Goal: Information Seeking & Learning: Check status

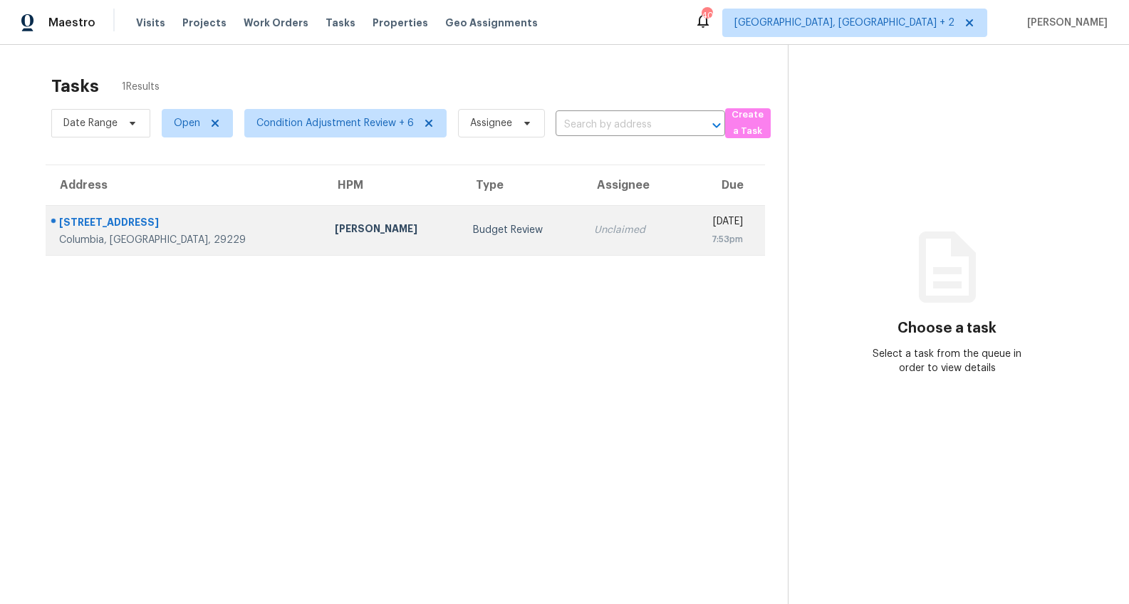
click at [175, 234] on div "Columbia, [GEOGRAPHIC_DATA], 29229" at bounding box center [185, 240] width 253 height 14
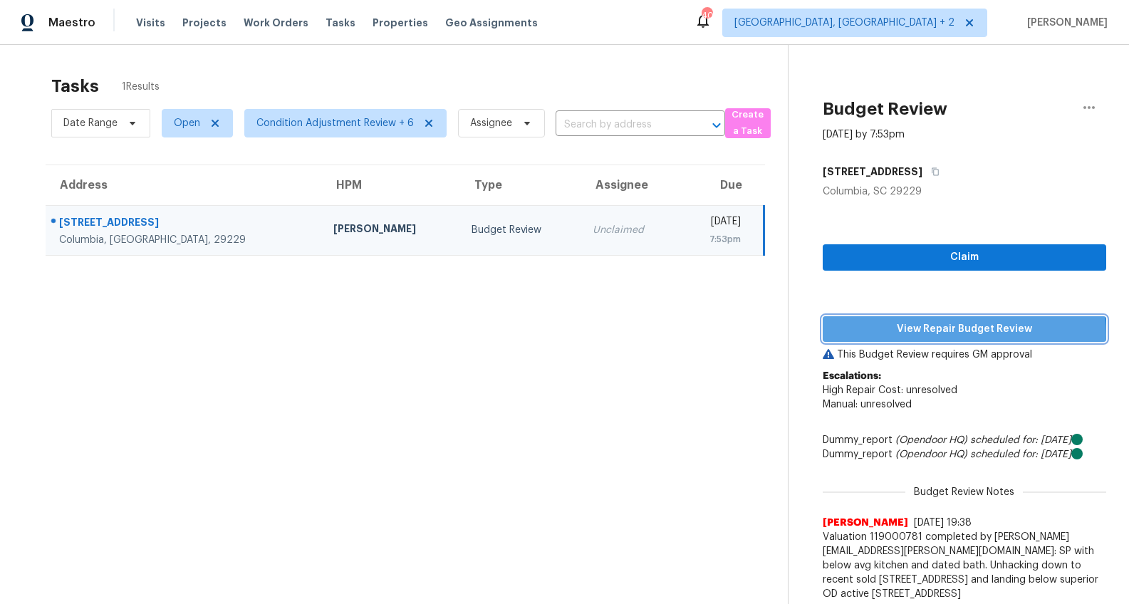
click at [945, 334] on span "View Repair Budget Review" at bounding box center [964, 330] width 261 height 18
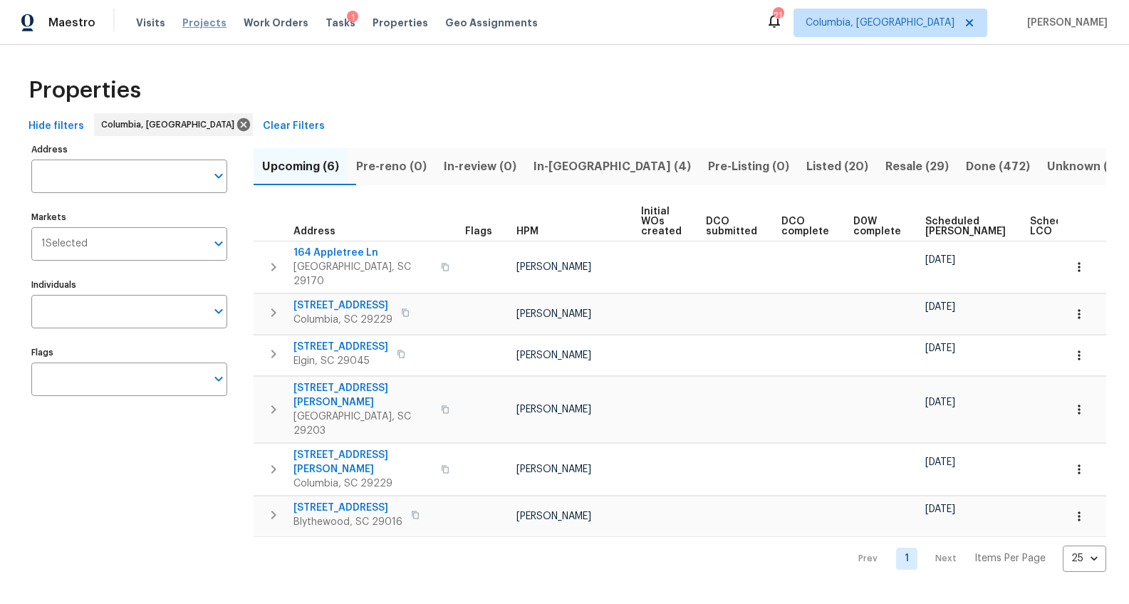
click at [205, 24] on span "Projects" at bounding box center [204, 23] width 44 height 14
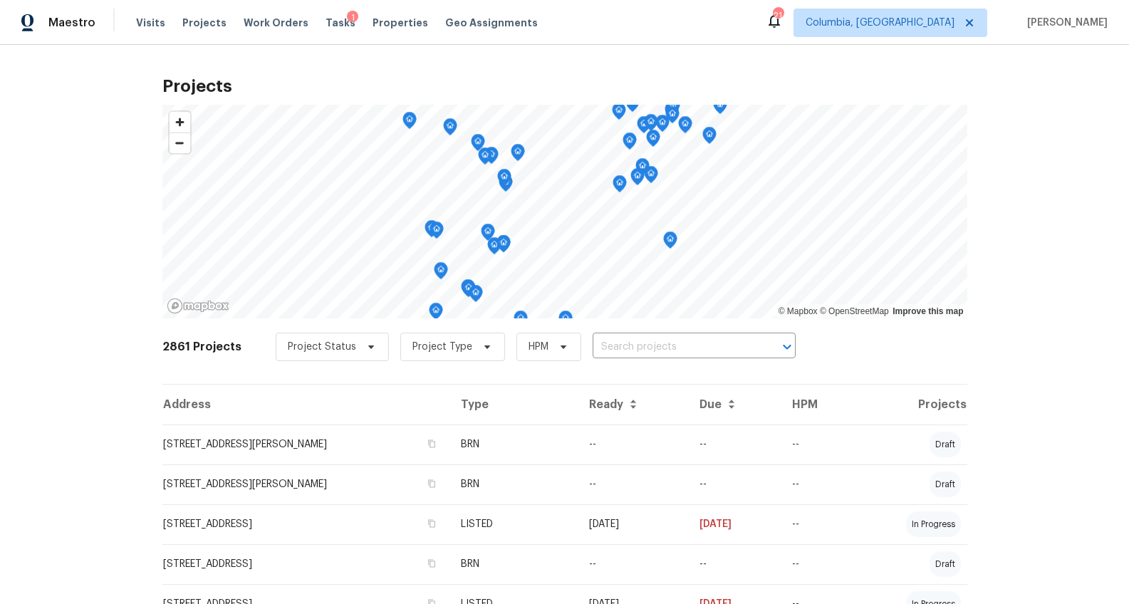
click at [152, 24] on span "Visits" at bounding box center [150, 23] width 29 height 14
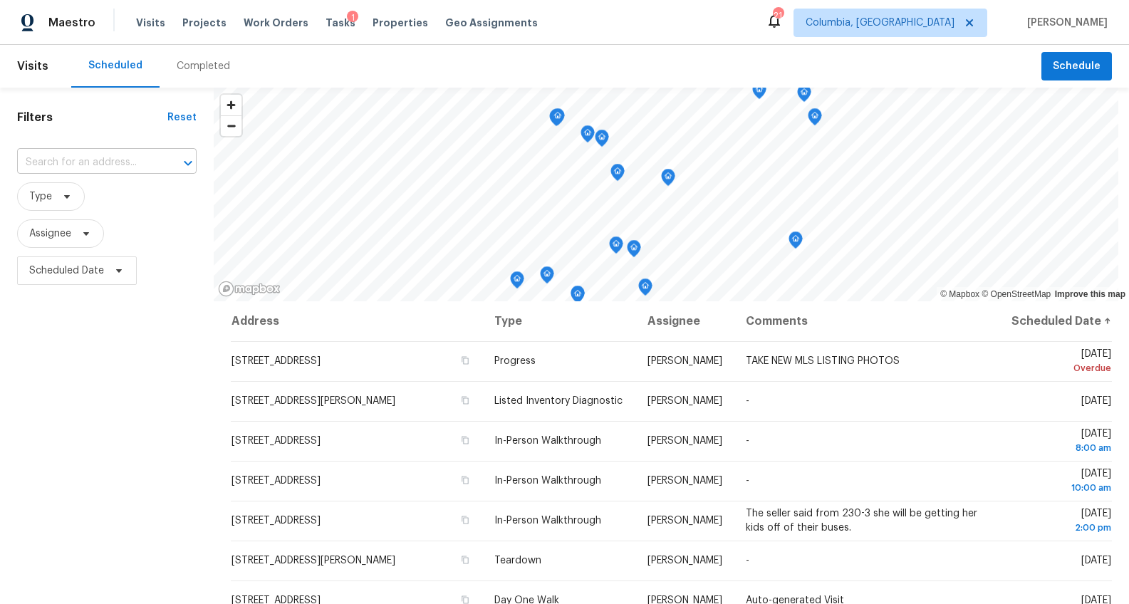
click at [132, 167] on input "text" at bounding box center [87, 163] width 140 height 22
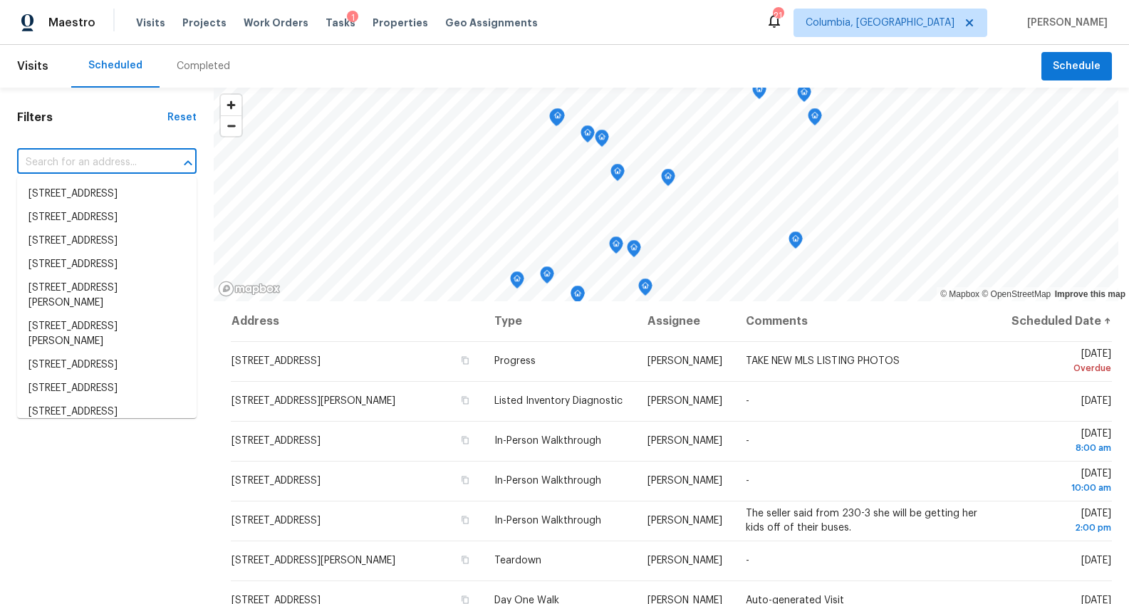
paste input "[STREET_ADDRESS]"
type input "[STREET_ADDRESS]"
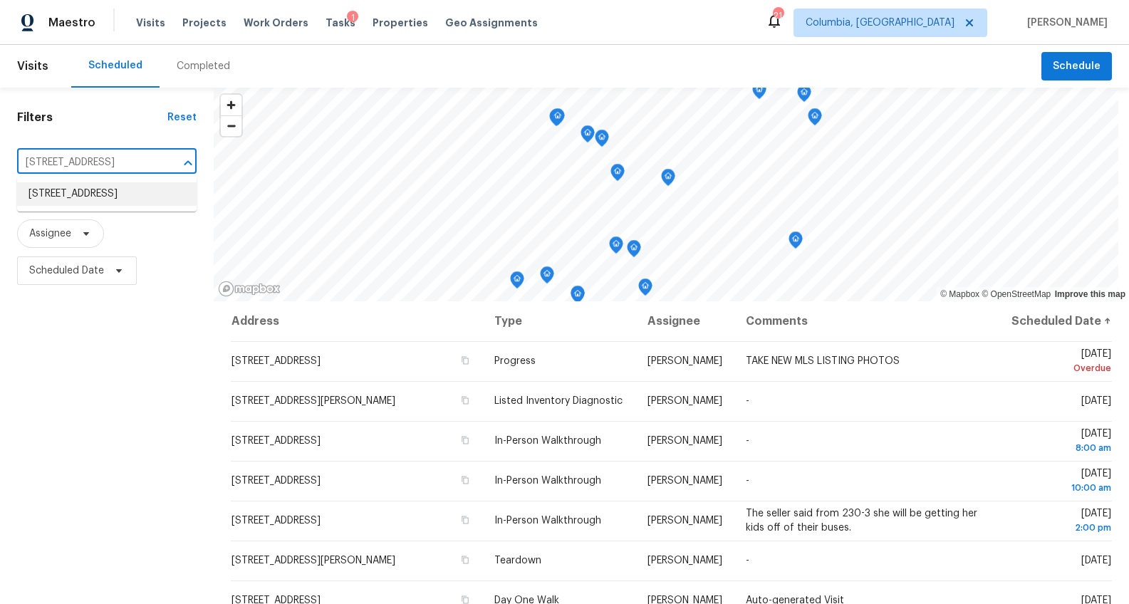
click at [117, 203] on li "[STREET_ADDRESS]" at bounding box center [106, 194] width 179 height 24
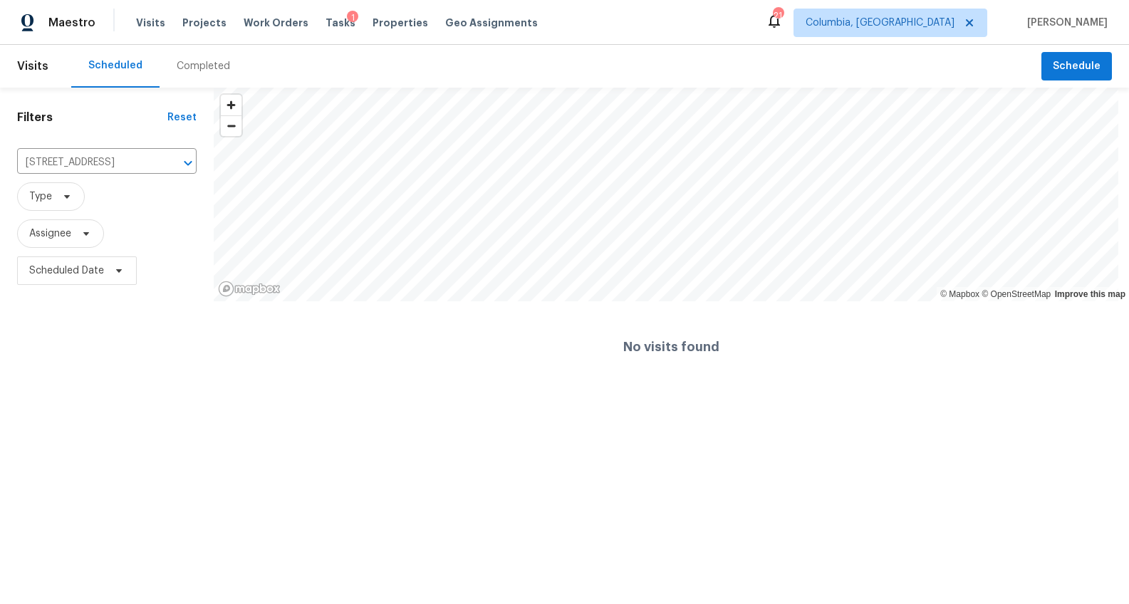
click at [213, 61] on div "Completed" at bounding box center [203, 66] width 53 height 14
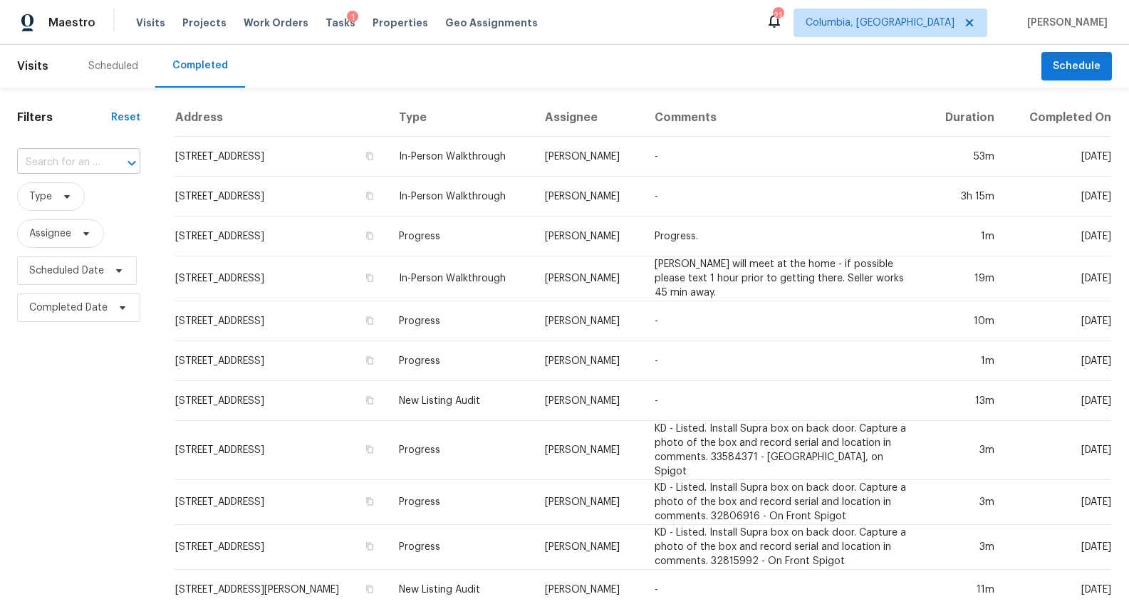
click at [90, 153] on input "text" at bounding box center [58, 163] width 83 height 22
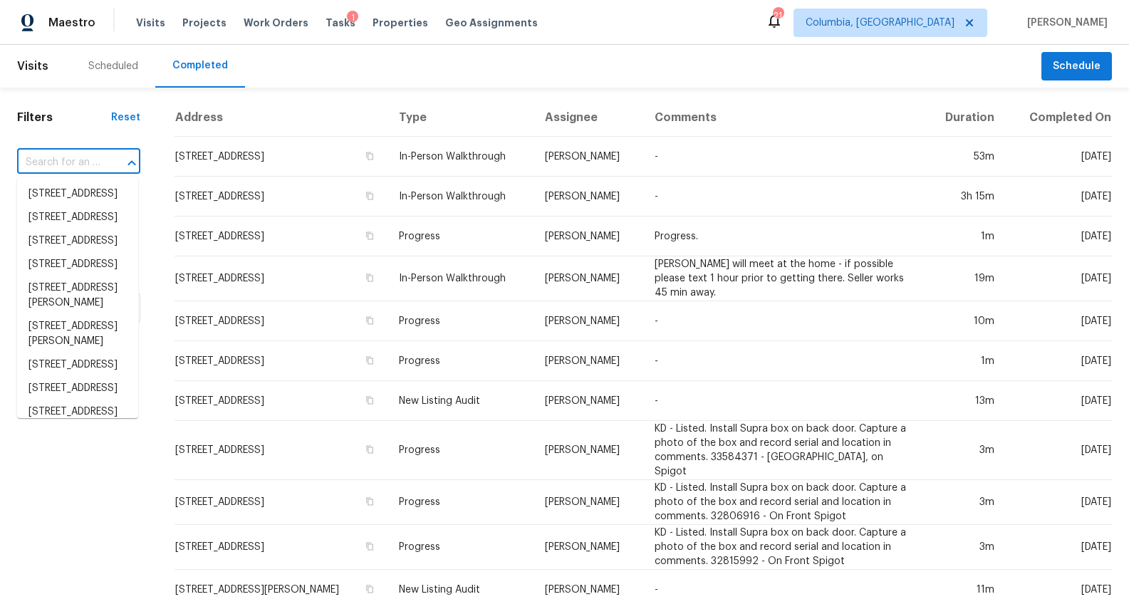
paste input "[STREET_ADDRESS]"
type input "[STREET_ADDRESS]"
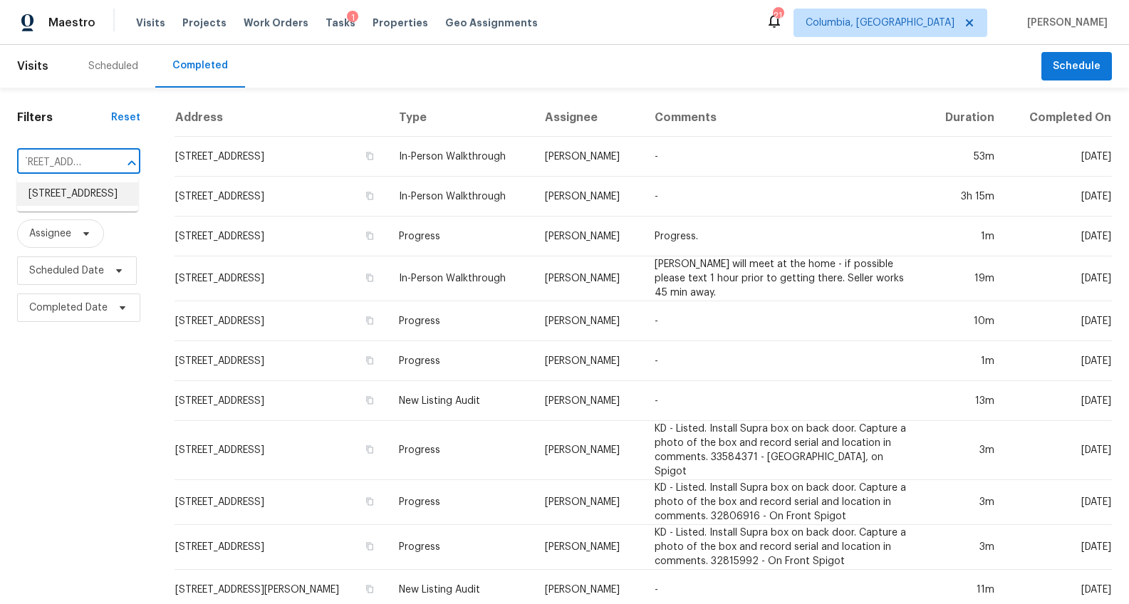
click at [78, 203] on li "[STREET_ADDRESS]" at bounding box center [77, 194] width 121 height 24
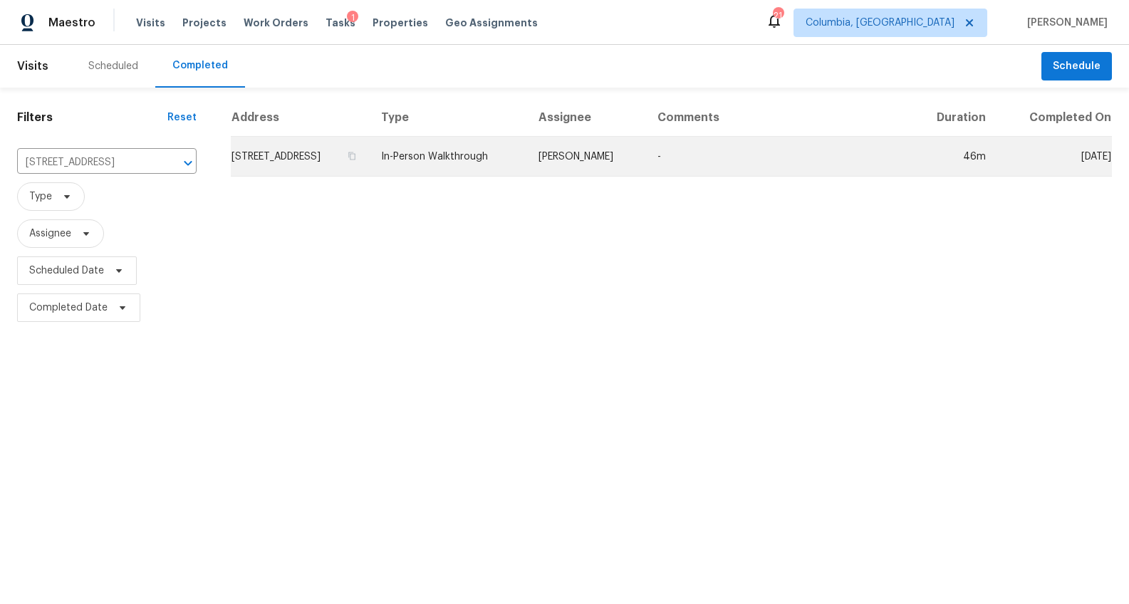
click at [283, 165] on td "[STREET_ADDRESS]" at bounding box center [300, 157] width 139 height 40
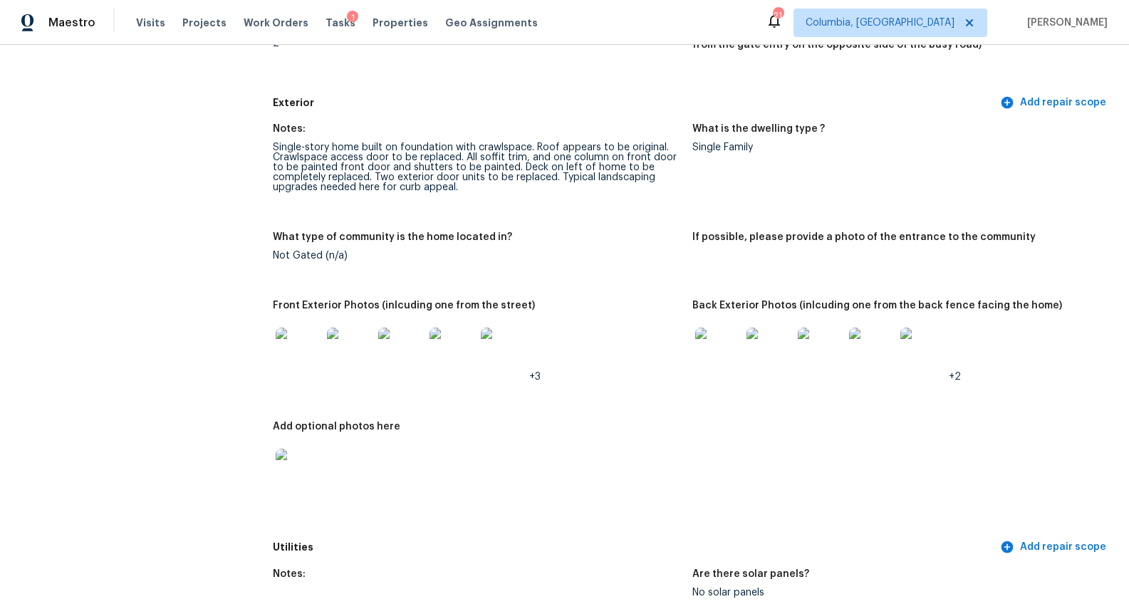
scroll to position [484, 0]
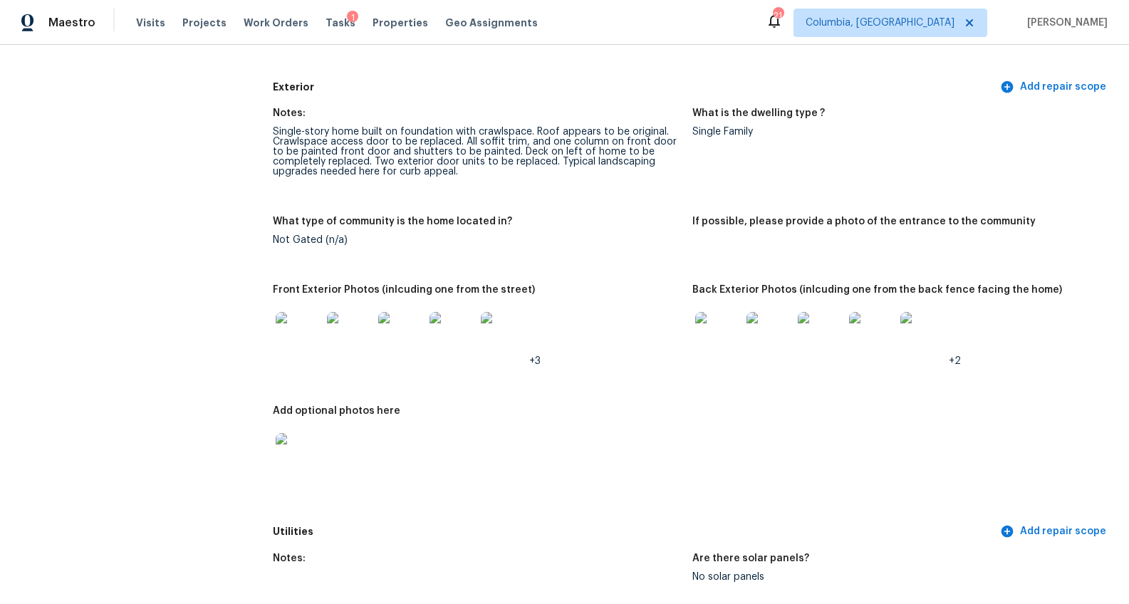
click at [296, 326] on img at bounding box center [299, 335] width 46 height 46
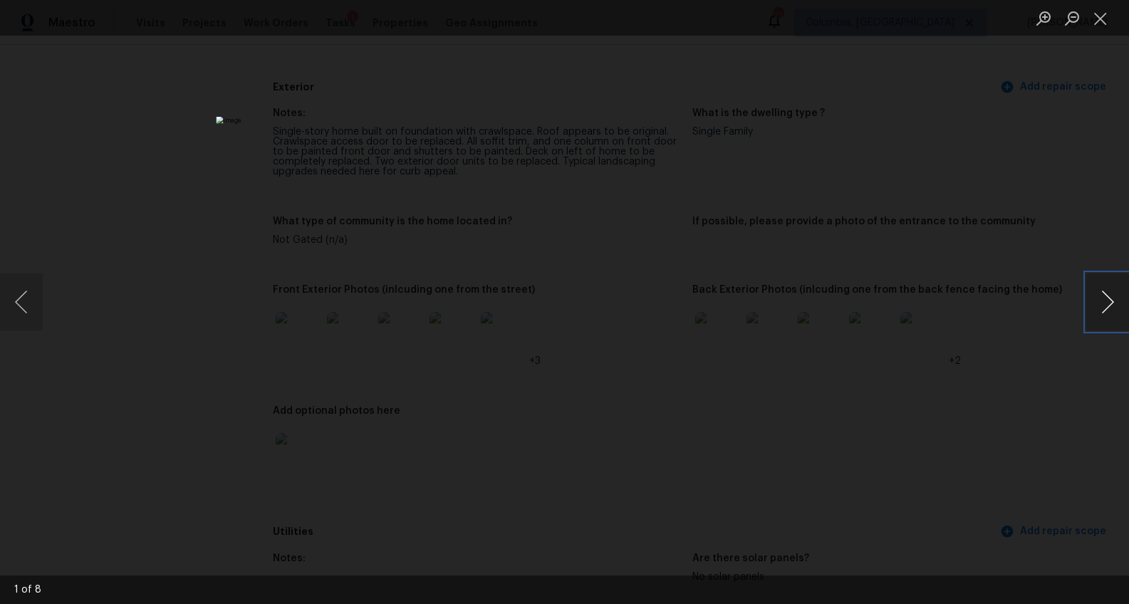
click at [1099, 304] on button "Next image" at bounding box center [1107, 302] width 43 height 57
click at [1104, 296] on button "Next image" at bounding box center [1107, 302] width 43 height 57
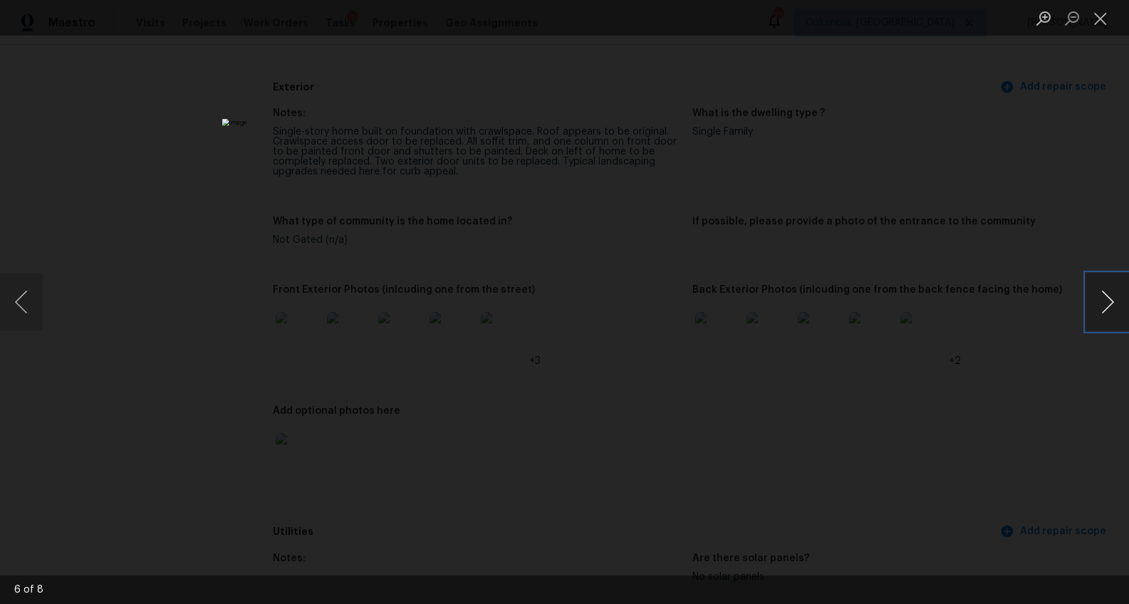
click at [1104, 296] on button "Next image" at bounding box center [1107, 302] width 43 height 57
click at [977, 391] on div "Lightbox" at bounding box center [564, 302] width 1129 height 604
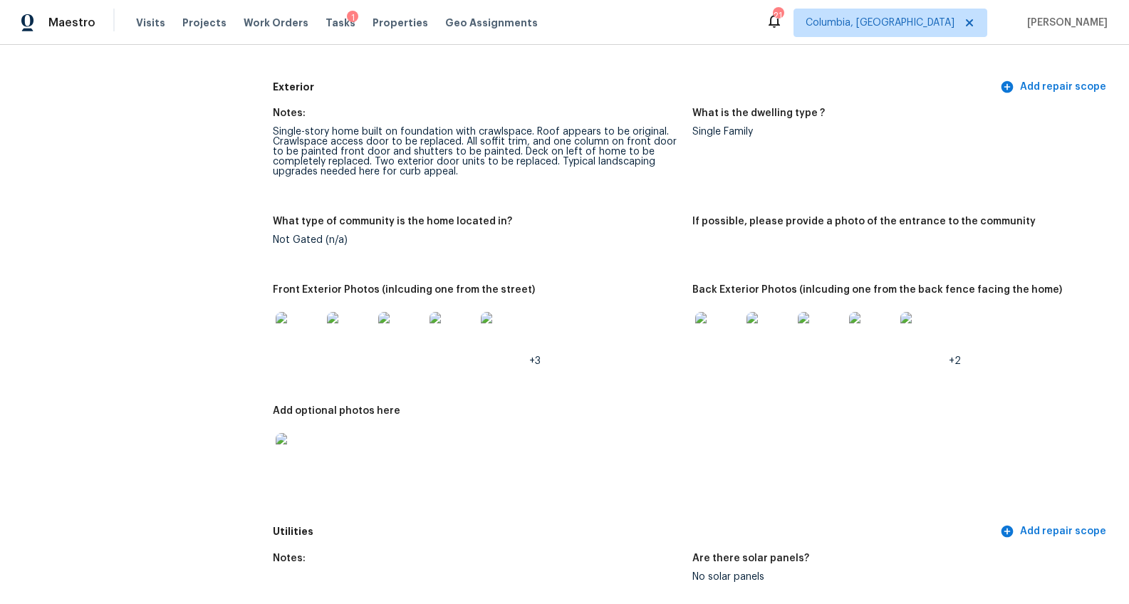
click at [695, 346] on img at bounding box center [718, 335] width 46 height 46
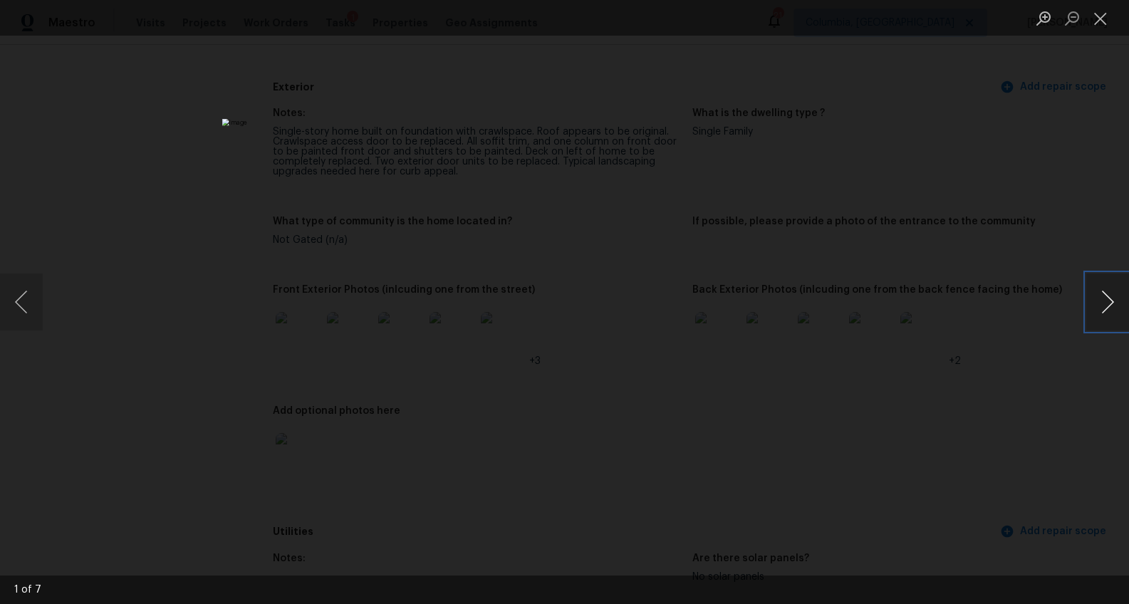
click at [1107, 306] on button "Next image" at bounding box center [1107, 302] width 43 height 57
click at [1108, 301] on button "Next image" at bounding box center [1107, 302] width 43 height 57
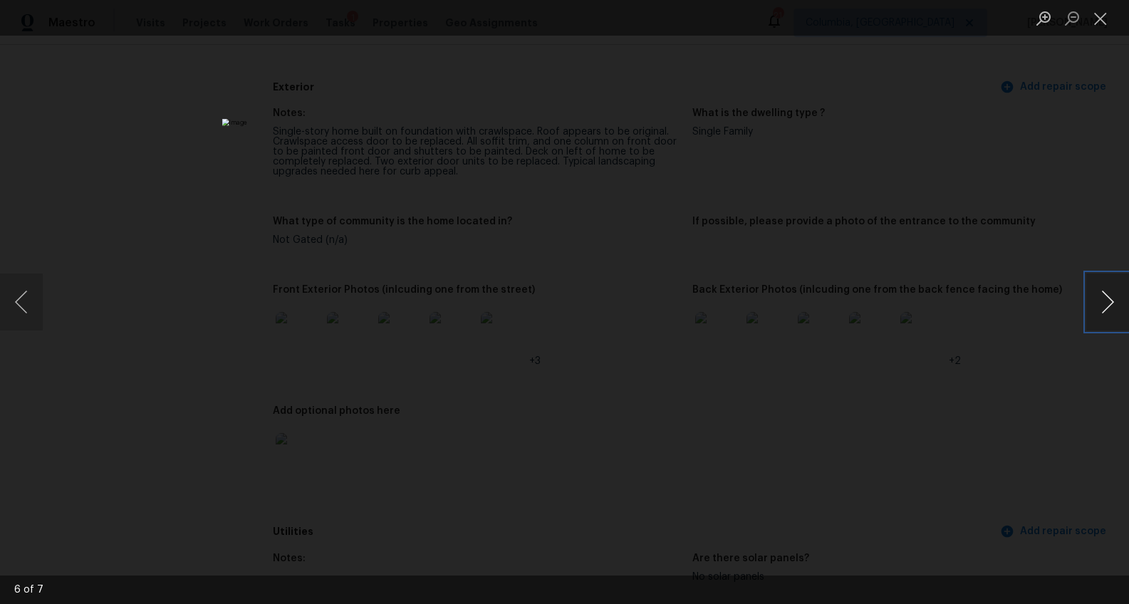
click at [1110, 301] on button "Next image" at bounding box center [1107, 302] width 43 height 57
click at [1033, 360] on div "Lightbox" at bounding box center [564, 302] width 1129 height 604
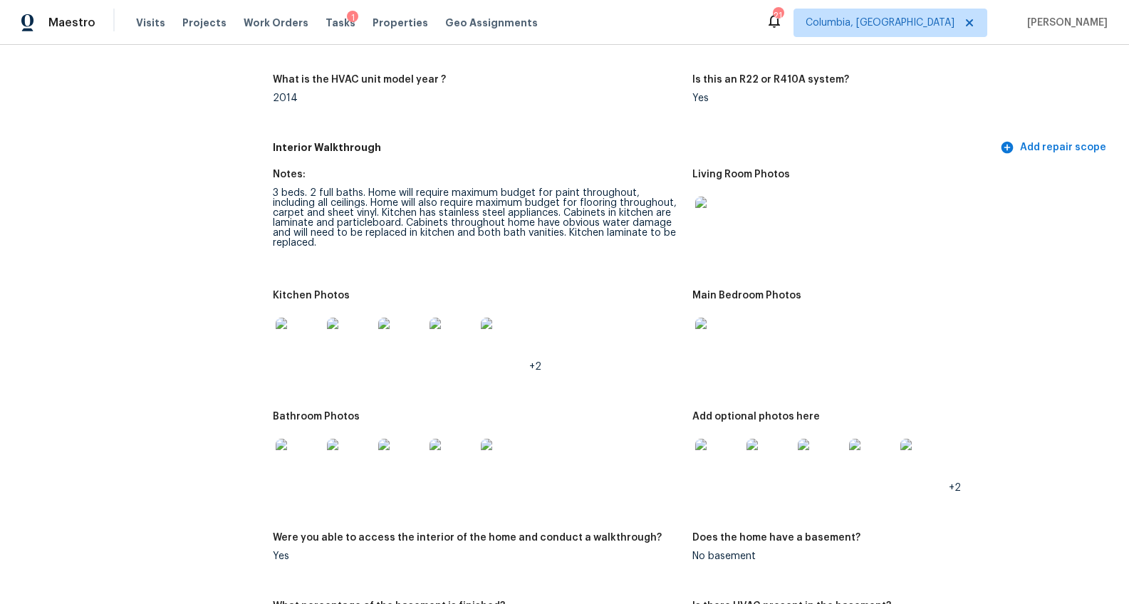
scroll to position [1553, 0]
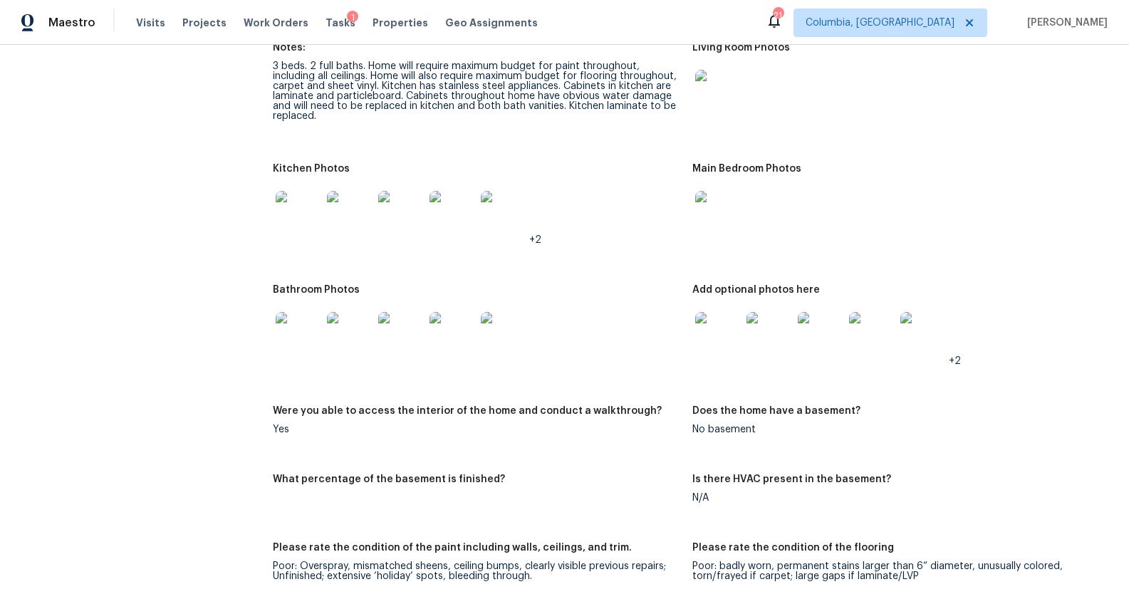
click at [731, 93] on img at bounding box center [718, 93] width 46 height 46
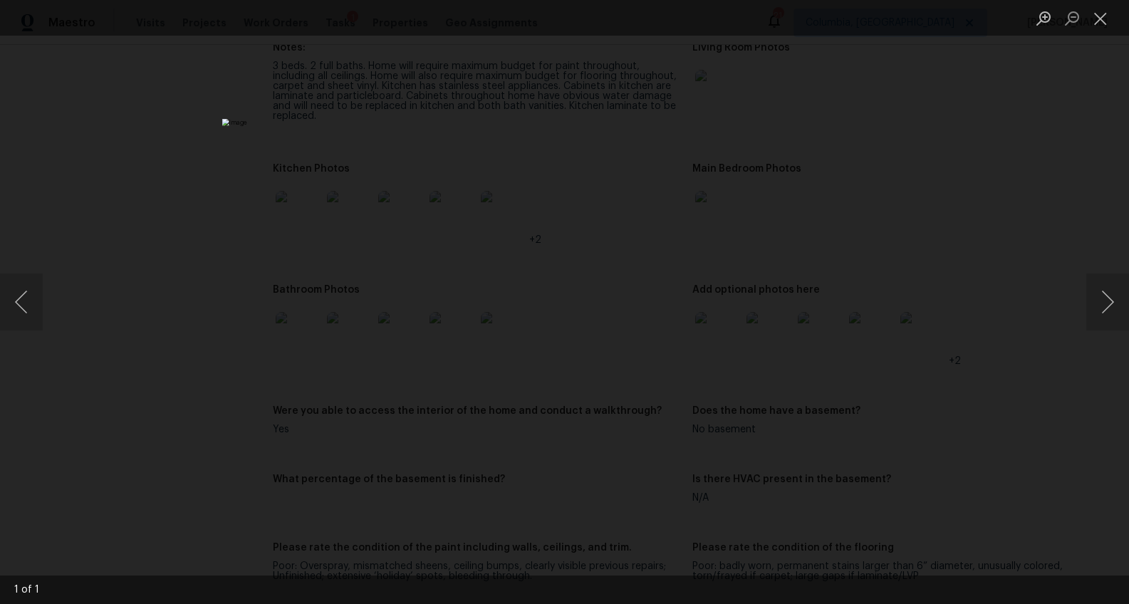
click at [921, 253] on div "Lightbox" at bounding box center [564, 302] width 1129 height 604
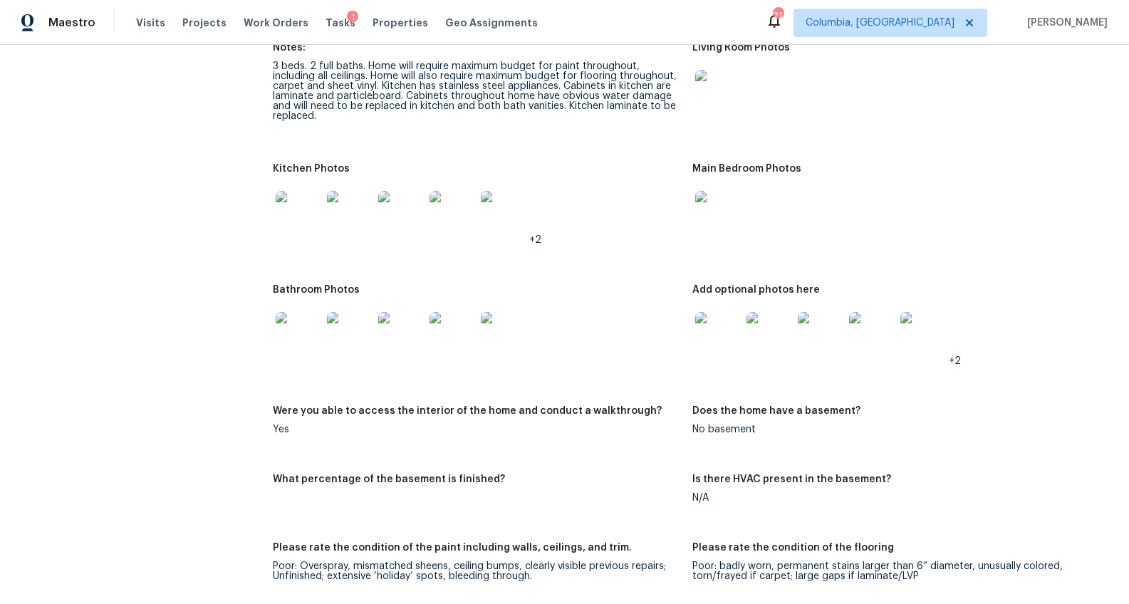
click at [300, 234] on img at bounding box center [299, 214] width 46 height 46
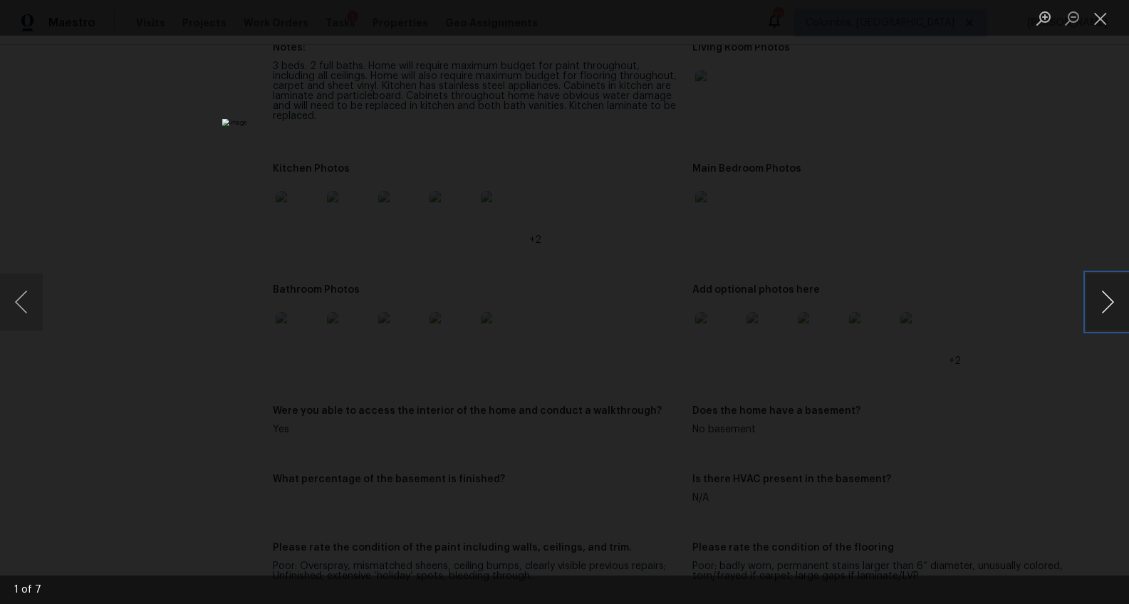
click at [1108, 298] on button "Next image" at bounding box center [1107, 302] width 43 height 57
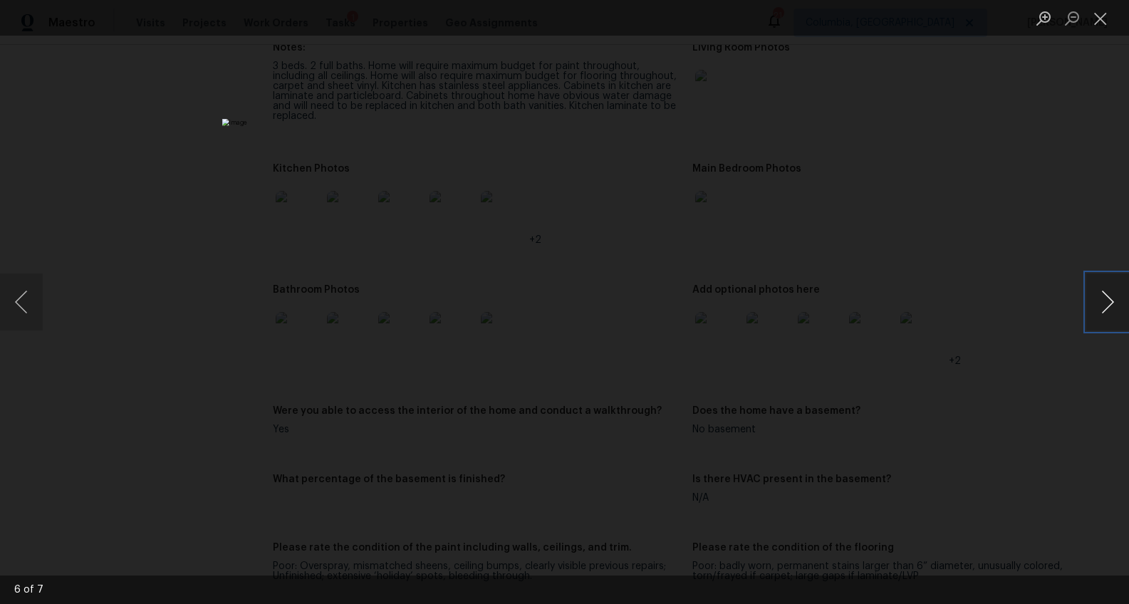
click at [1108, 298] on button "Next image" at bounding box center [1107, 302] width 43 height 57
click at [994, 439] on div "Lightbox" at bounding box center [564, 302] width 1129 height 604
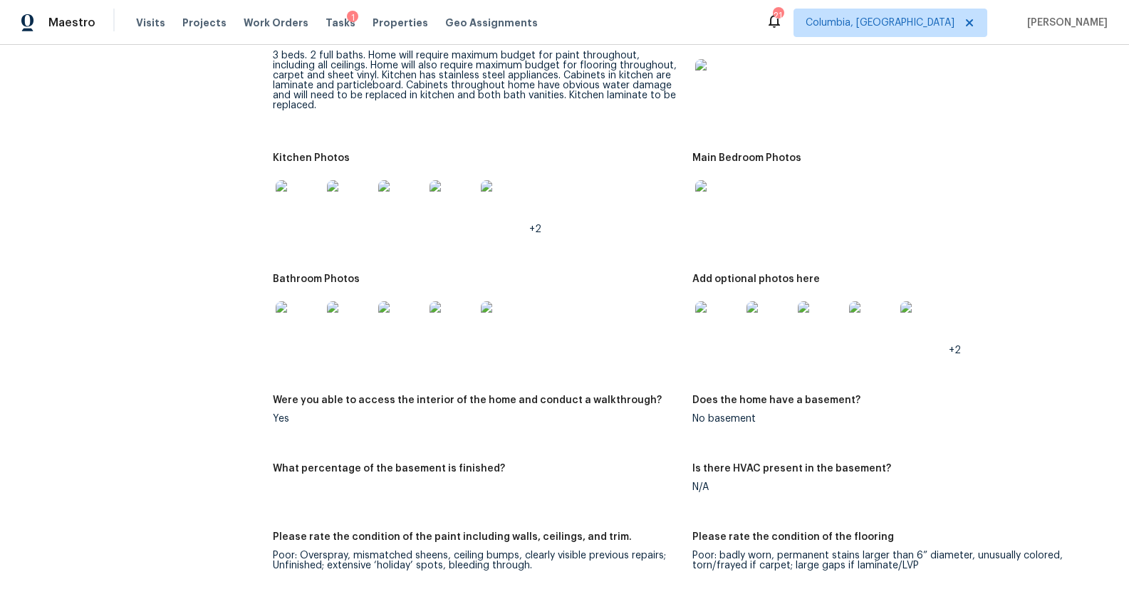
scroll to position [1647, 0]
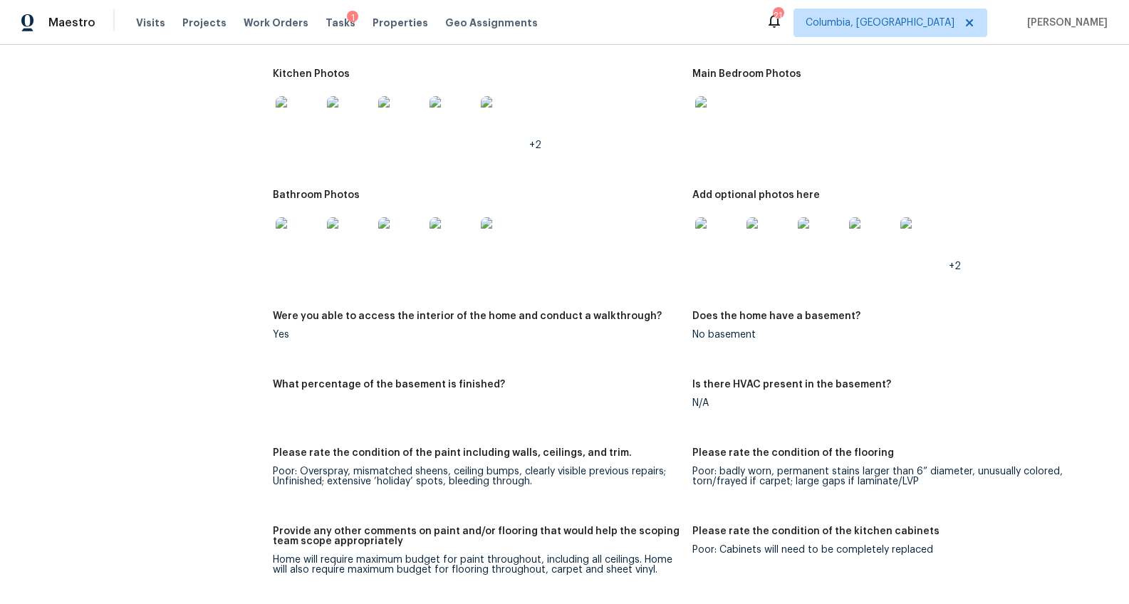
click at [712, 251] on img at bounding box center [718, 240] width 46 height 46
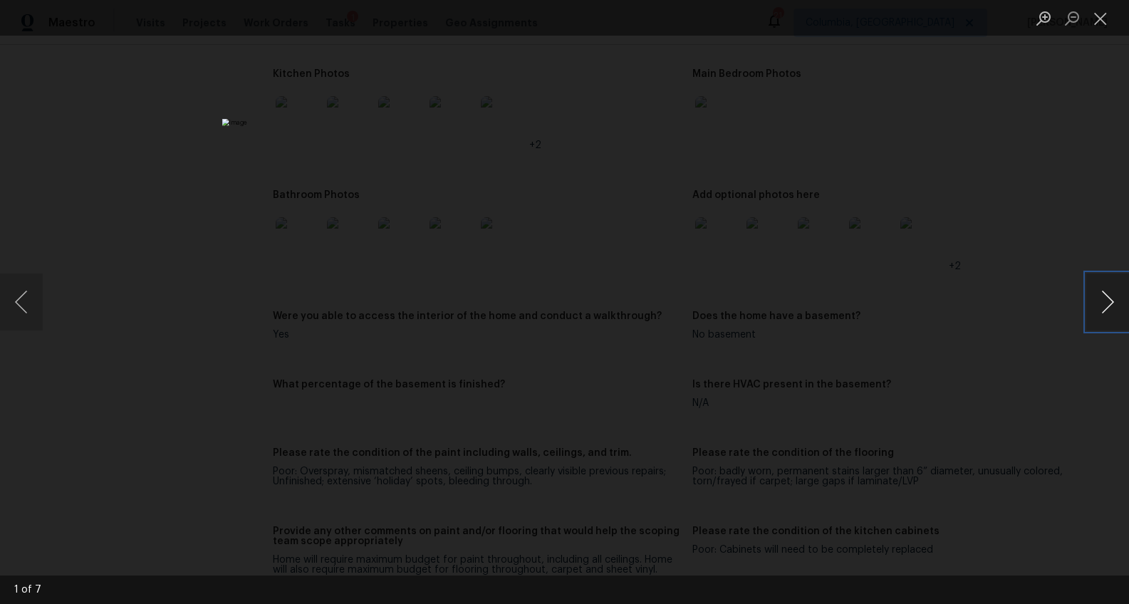
click at [1094, 296] on button "Next image" at bounding box center [1107, 302] width 43 height 57
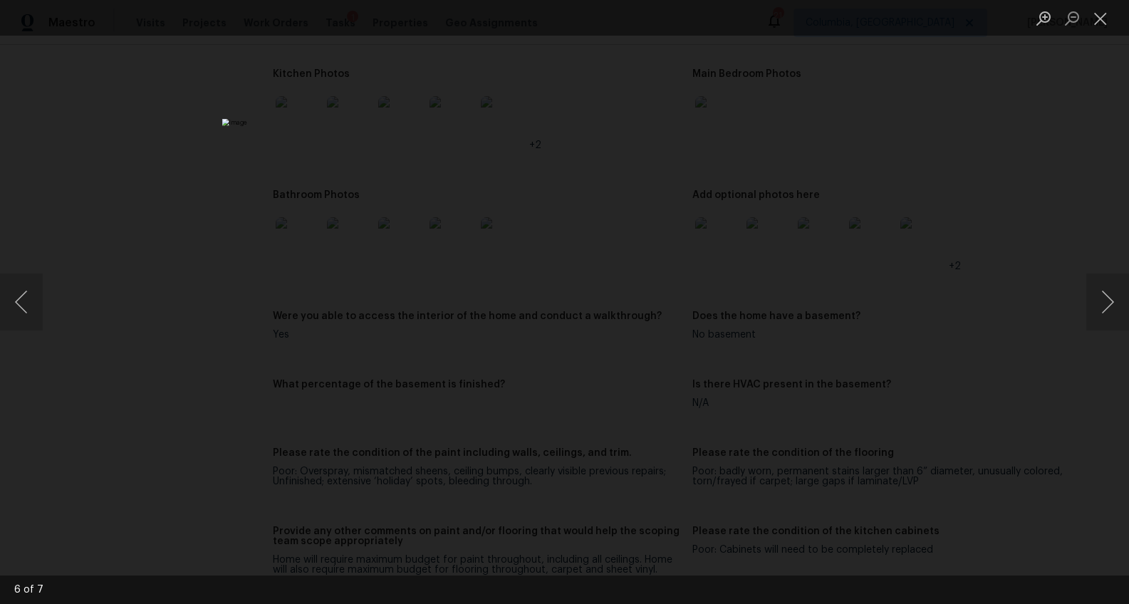
click at [997, 415] on div "Lightbox" at bounding box center [564, 302] width 1129 height 604
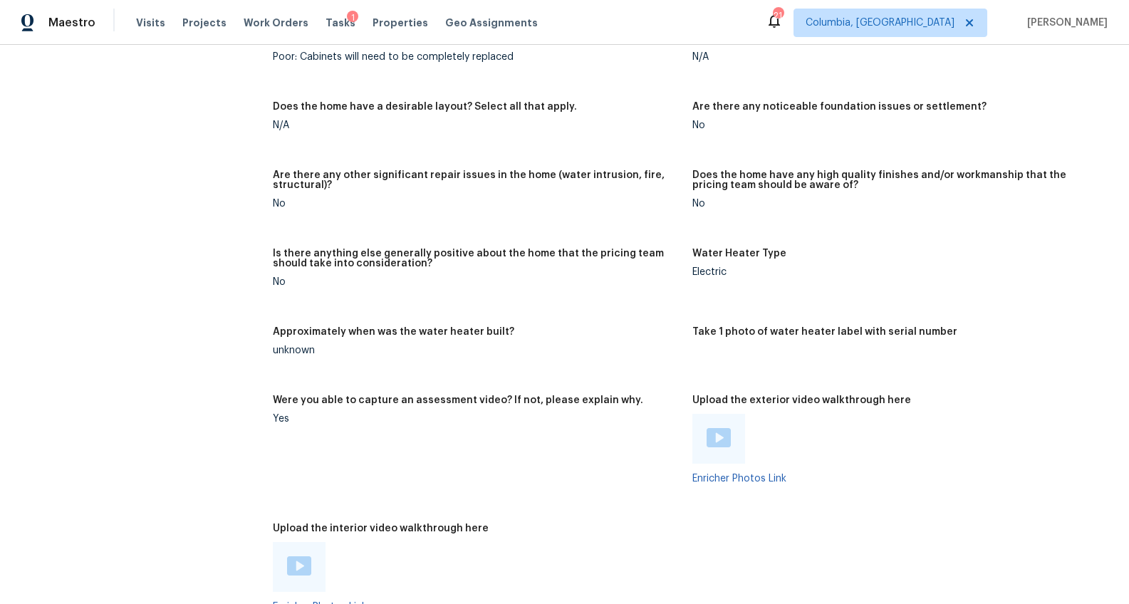
scroll to position [2238, 0]
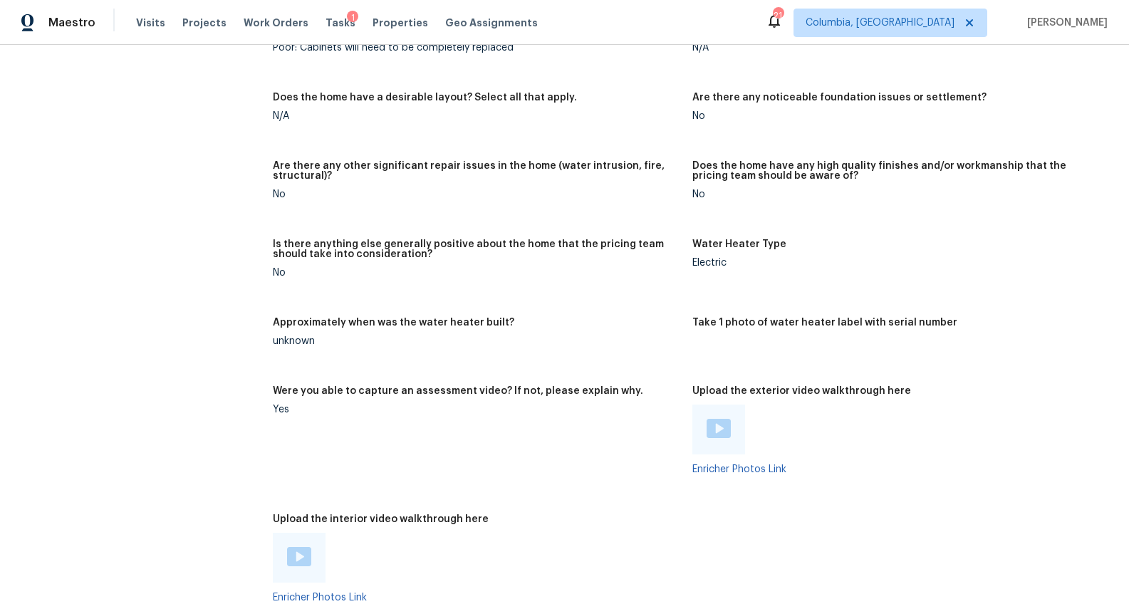
click at [707, 433] on img at bounding box center [719, 428] width 24 height 19
click at [287, 550] on img at bounding box center [299, 556] width 24 height 19
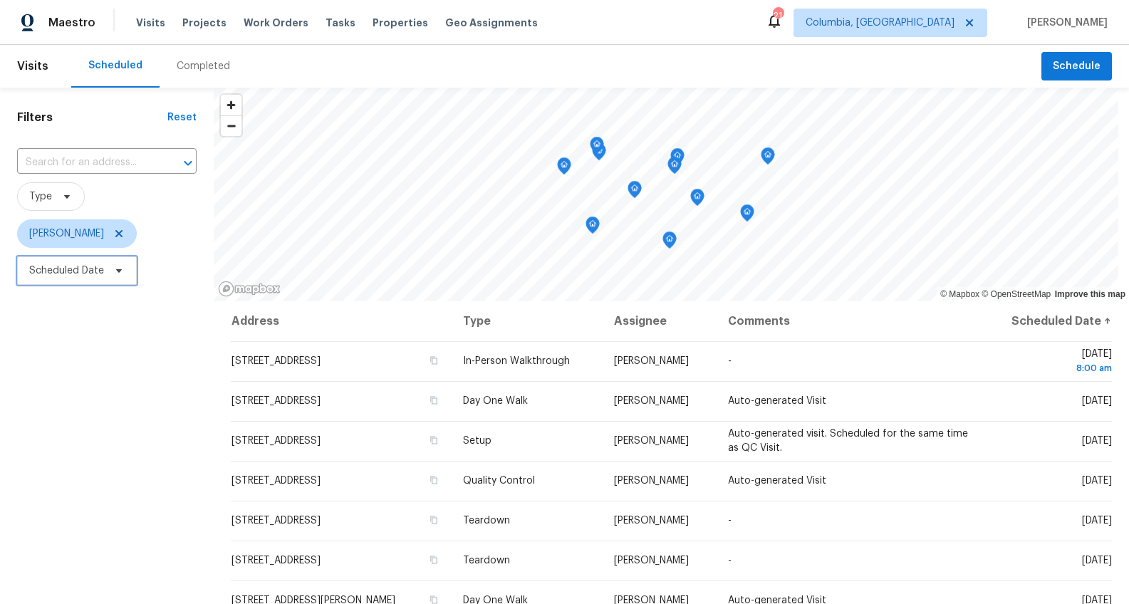
click at [58, 272] on span "Scheduled Date" at bounding box center [66, 271] width 75 height 14
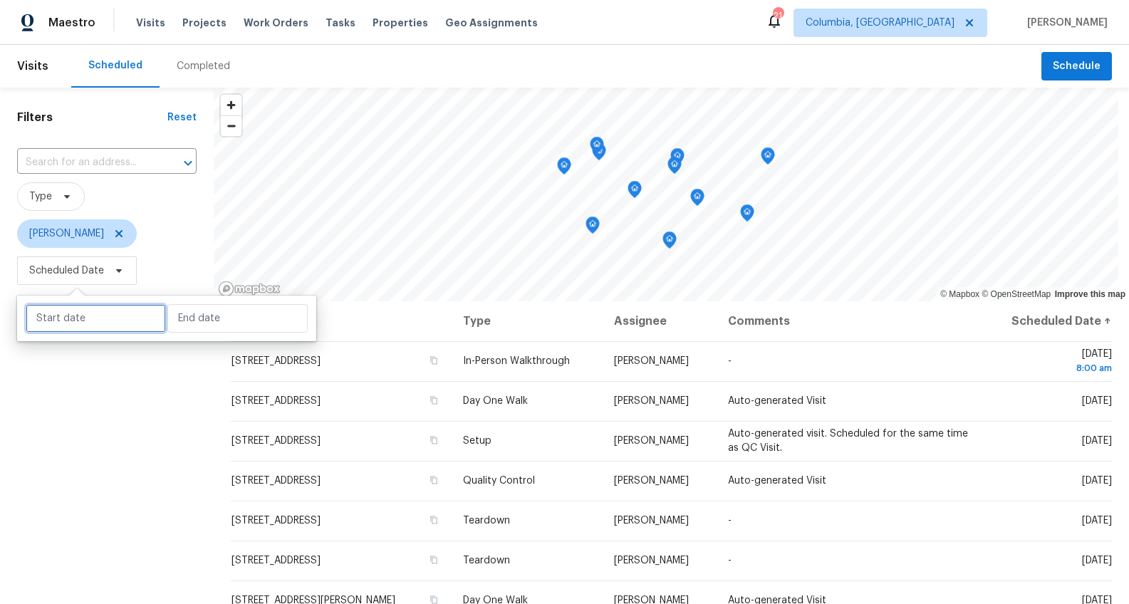
click at [55, 321] on input "text" at bounding box center [96, 318] width 140 height 28
select select "8"
select select "2025"
select select "9"
select select "2025"
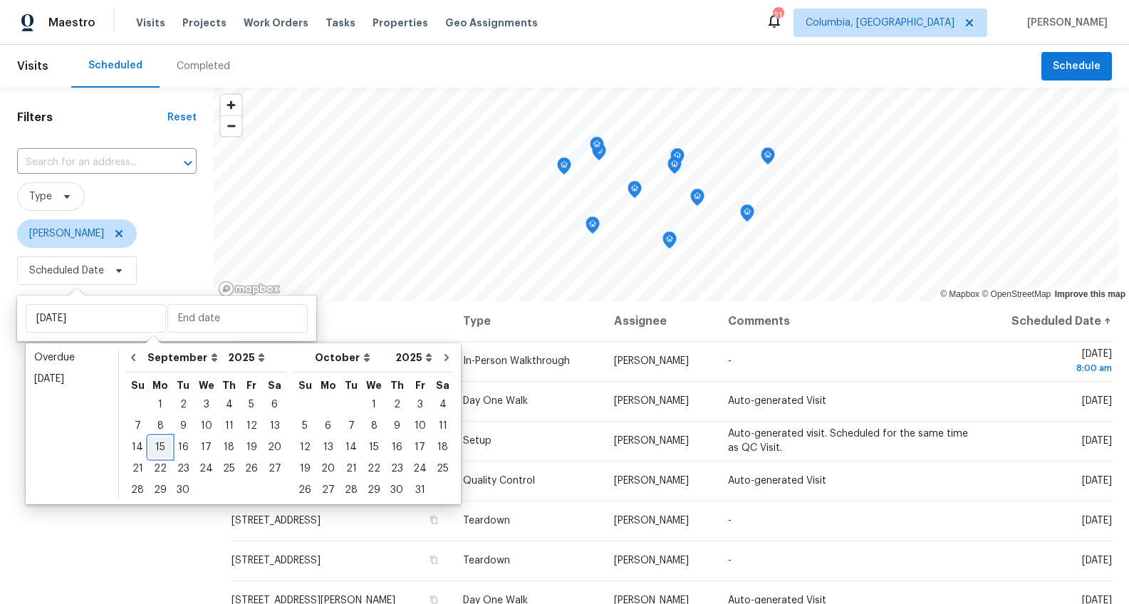
click at [162, 444] on div "15" at bounding box center [160, 447] width 23 height 20
type input "Mon, Sep 15"
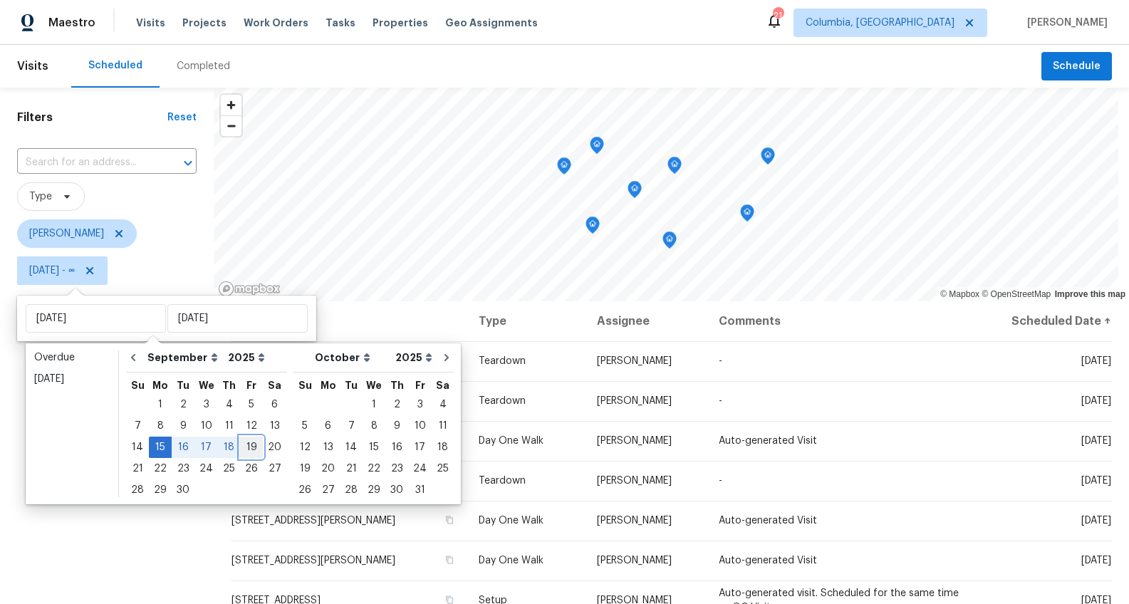
click at [248, 444] on div "19" at bounding box center [251, 447] width 23 height 20
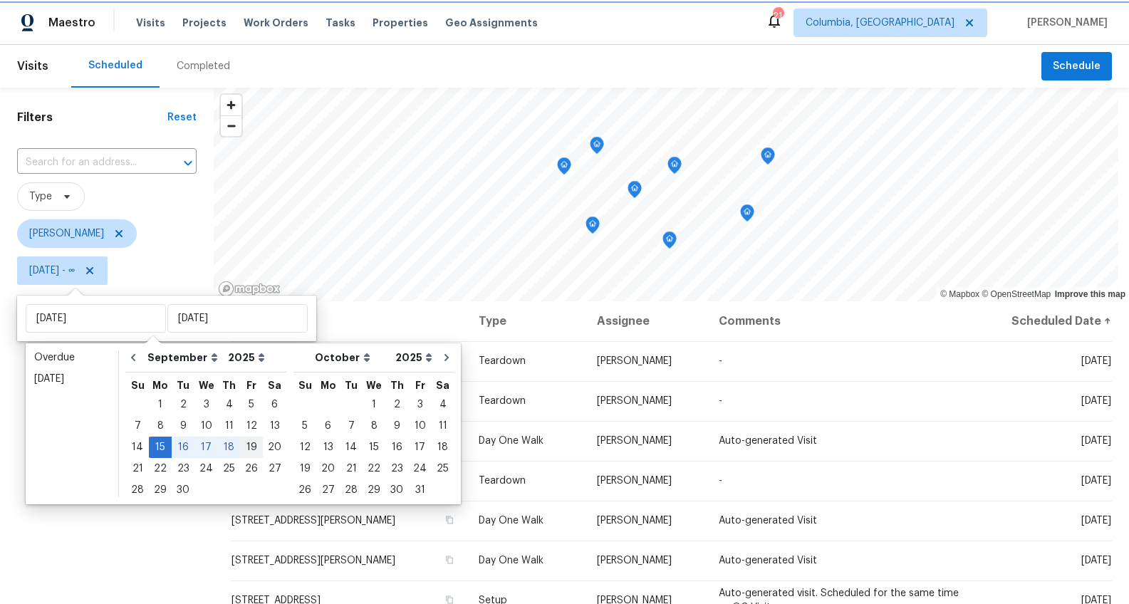
type input "Fri, Sep 19"
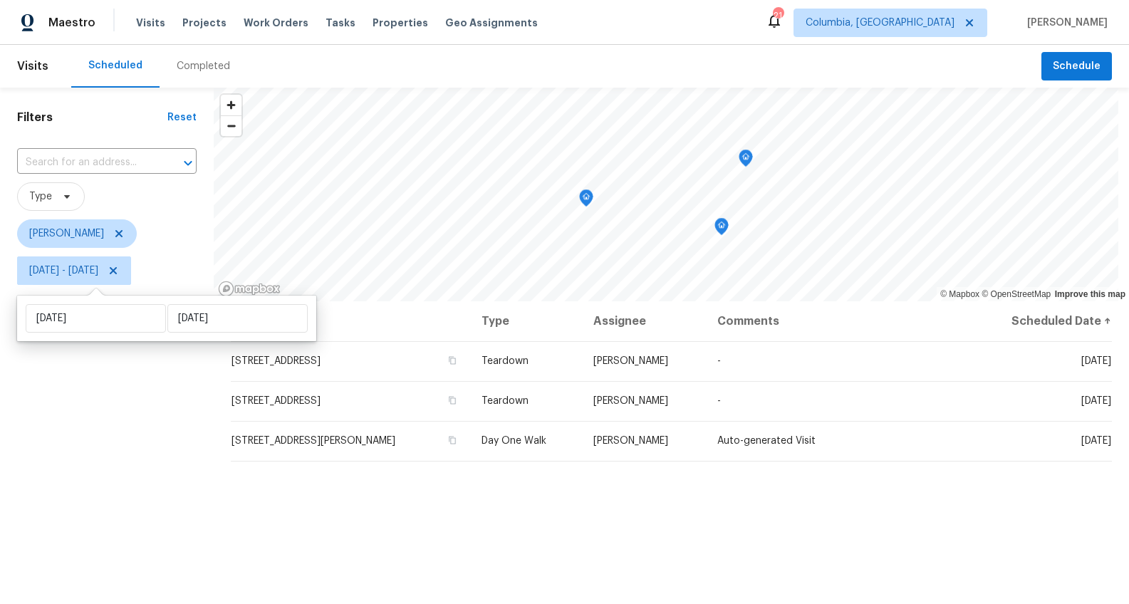
click at [106, 494] on div "Filters Reset ​ Type Ryan Middleton Mon, Sep 15 - Fri, Sep 19" at bounding box center [107, 436] width 214 height 697
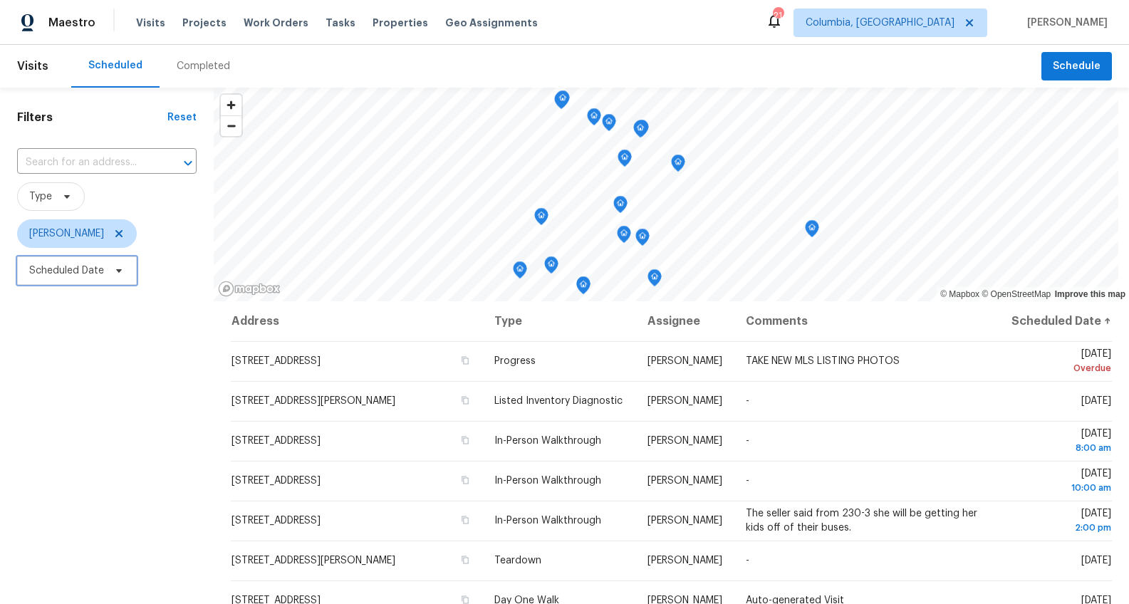
click at [99, 270] on span "Scheduled Date" at bounding box center [66, 271] width 75 height 14
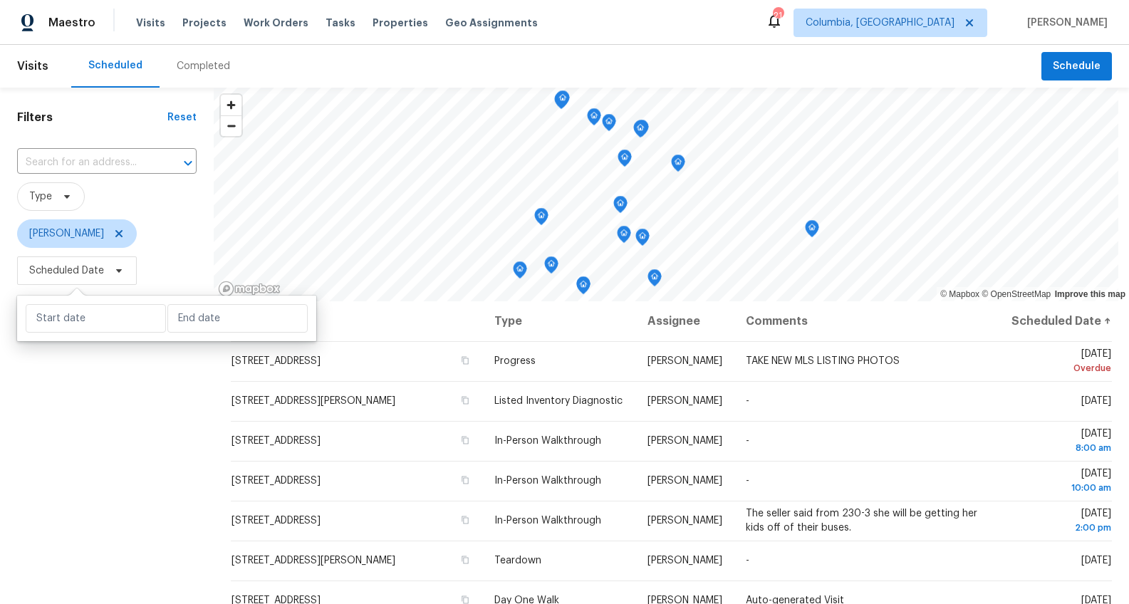
click at [104, 333] on div at bounding box center [166, 319] width 299 height 46
select select "8"
select select "2025"
select select "9"
select select "2025"
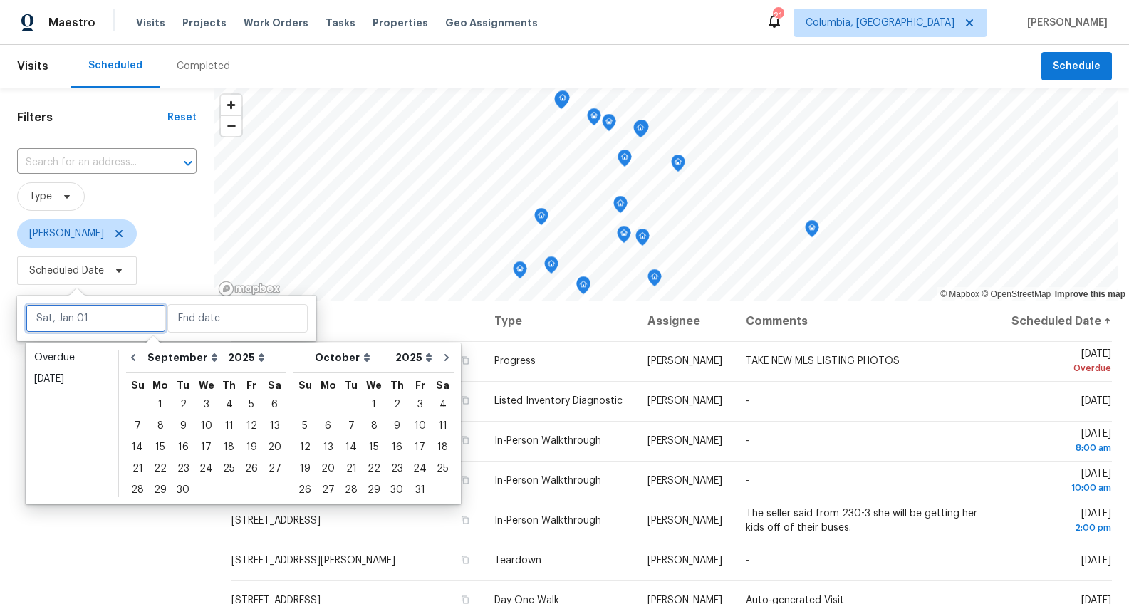
click at [126, 319] on input "text" at bounding box center [96, 318] width 140 height 28
click at [165, 443] on div "15" at bounding box center [160, 447] width 23 height 20
type input "Mon, Sep 15"
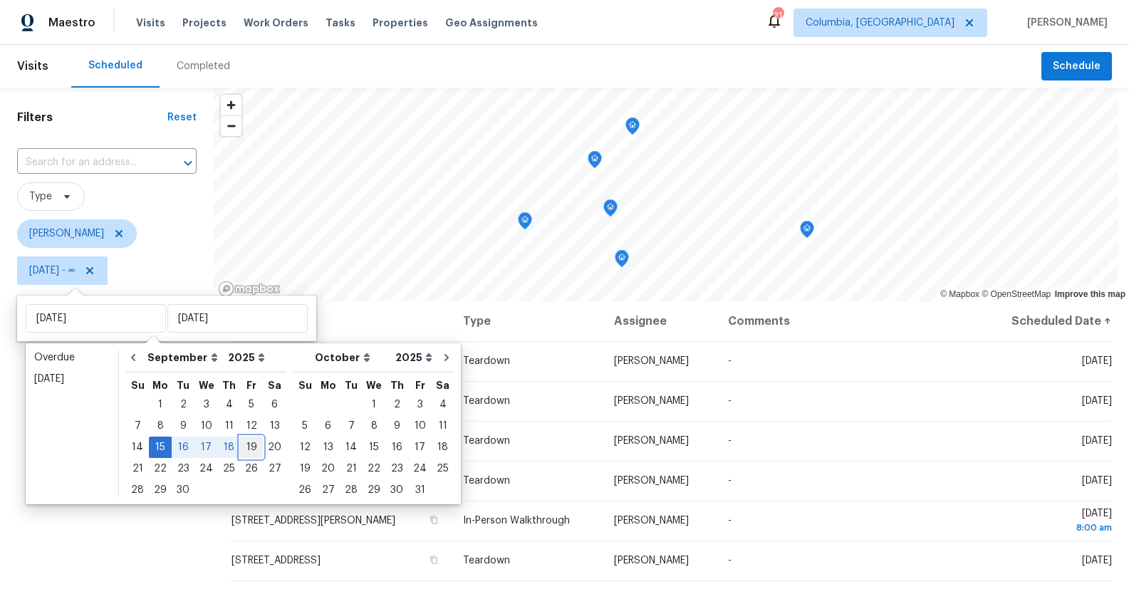
click at [240, 444] on div "19" at bounding box center [251, 447] width 23 height 20
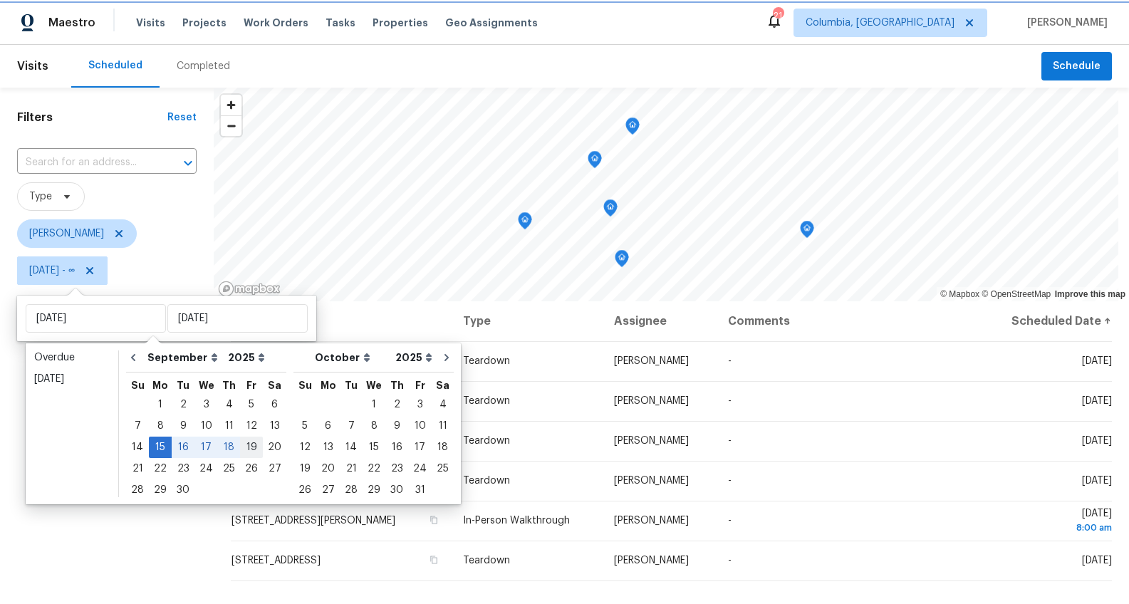
type input "Fri, Sep 19"
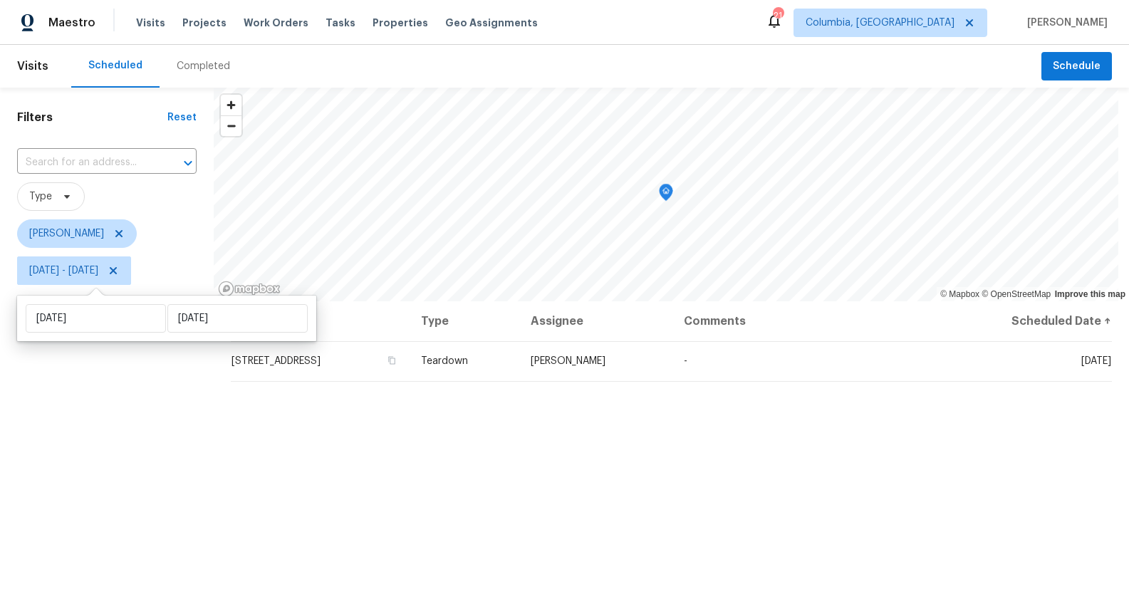
click at [74, 498] on div "Filters Reset ​ Type Kati Dunn Mon, Sep 15 - Fri, Sep 19" at bounding box center [107, 436] width 214 height 697
